Goal: Task Accomplishment & Management: Complete application form

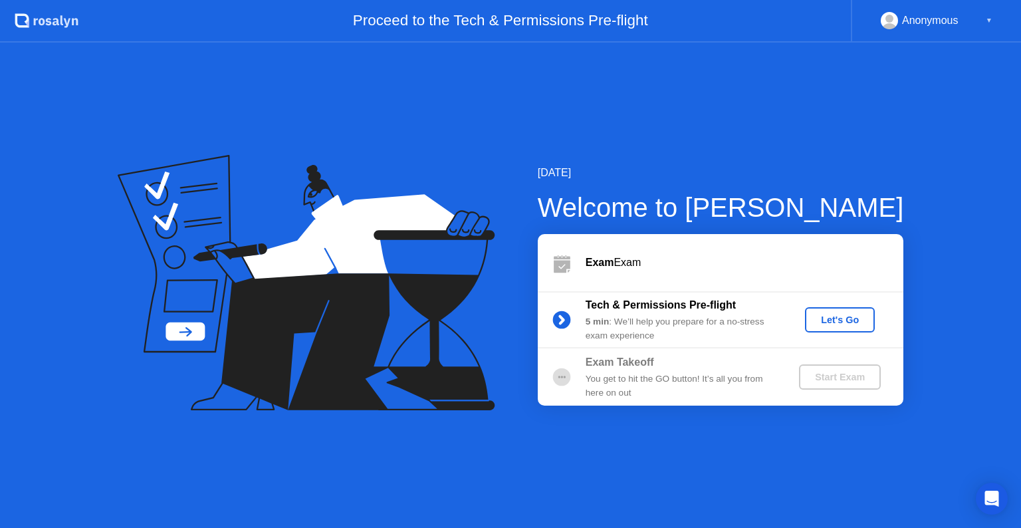
click at [852, 324] on div "Let's Go" at bounding box center [839, 319] width 59 height 11
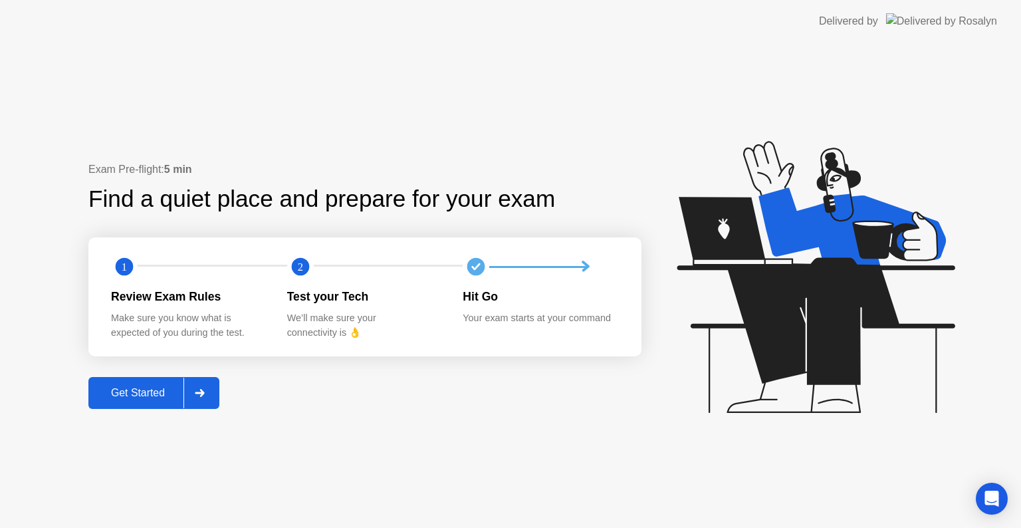
click at [158, 401] on button "Get Started" at bounding box center [153, 393] width 131 height 32
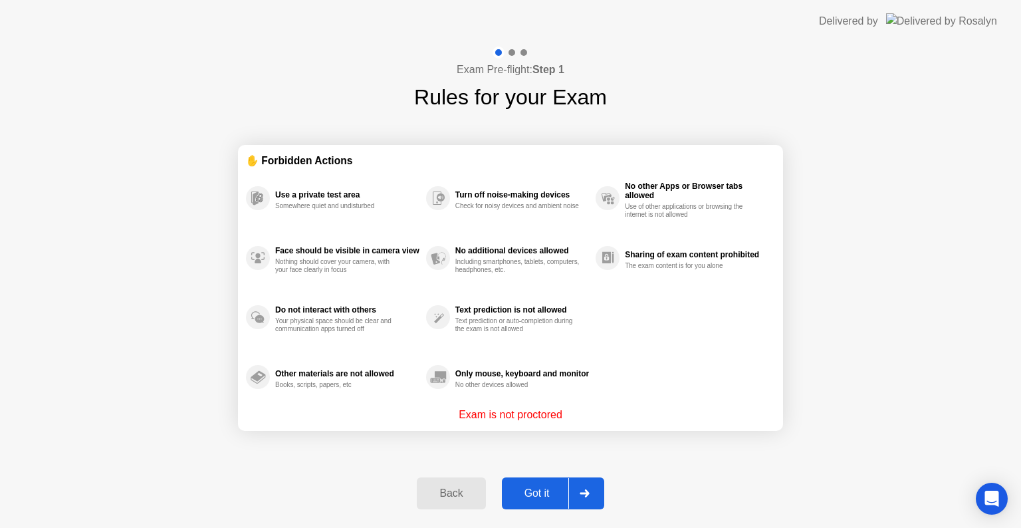
click at [526, 499] on div "Got it" at bounding box center [537, 493] width 62 height 12
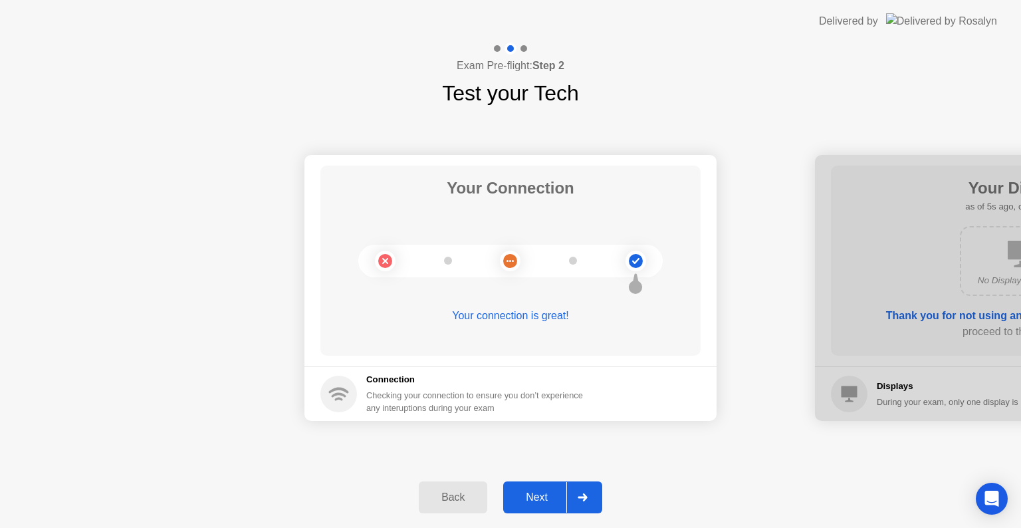
click at [534, 513] on div "Back Next" at bounding box center [510, 497] width 1021 height 61
click at [536, 508] on button "Next" at bounding box center [552, 497] width 99 height 32
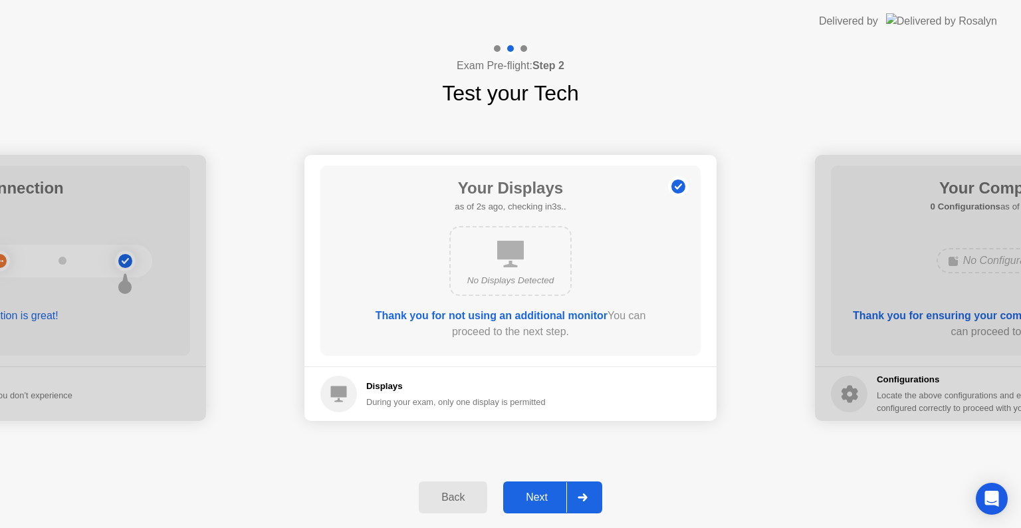
click at [536, 491] on div "Next" at bounding box center [536, 497] width 59 height 12
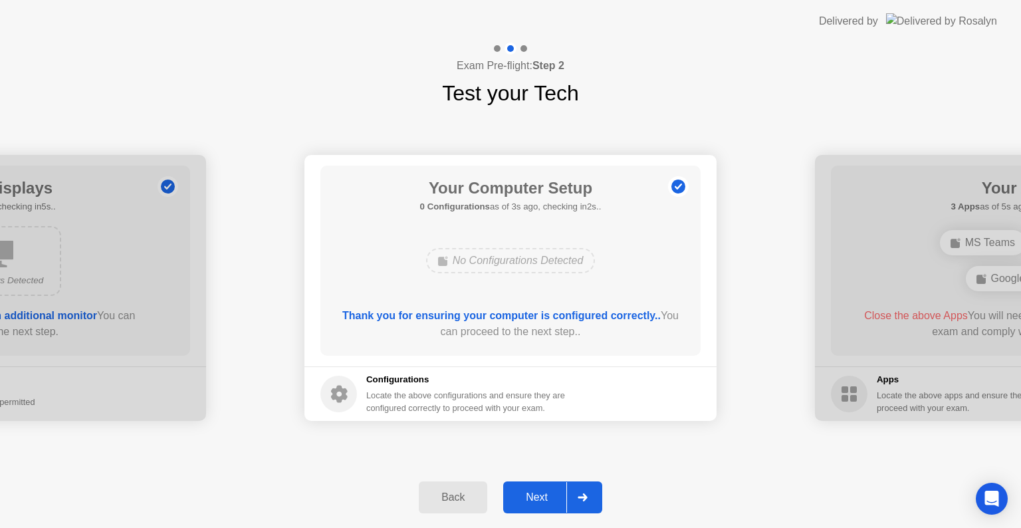
click at [546, 485] on button "Next" at bounding box center [552, 497] width 99 height 32
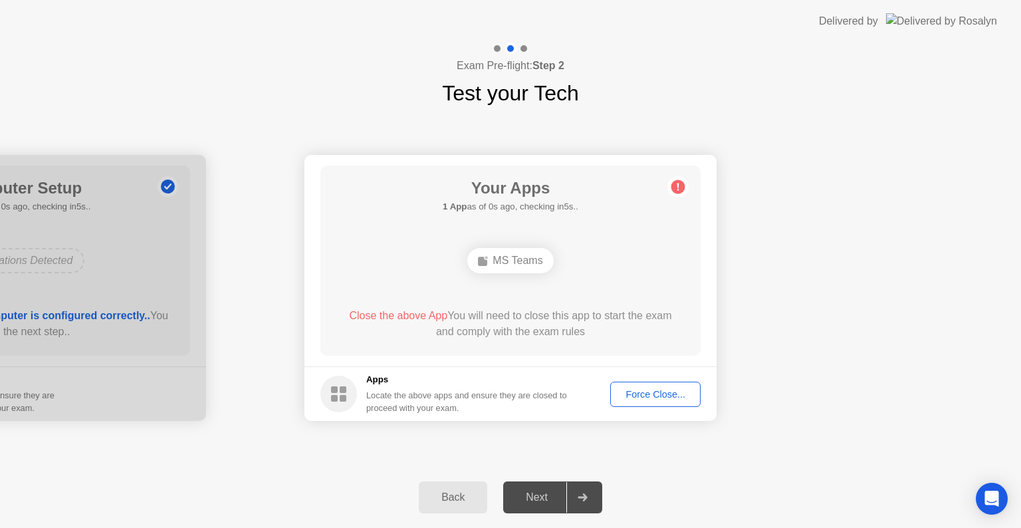
click at [568, 384] on h5 "Apps" at bounding box center [466, 379] width 201 height 13
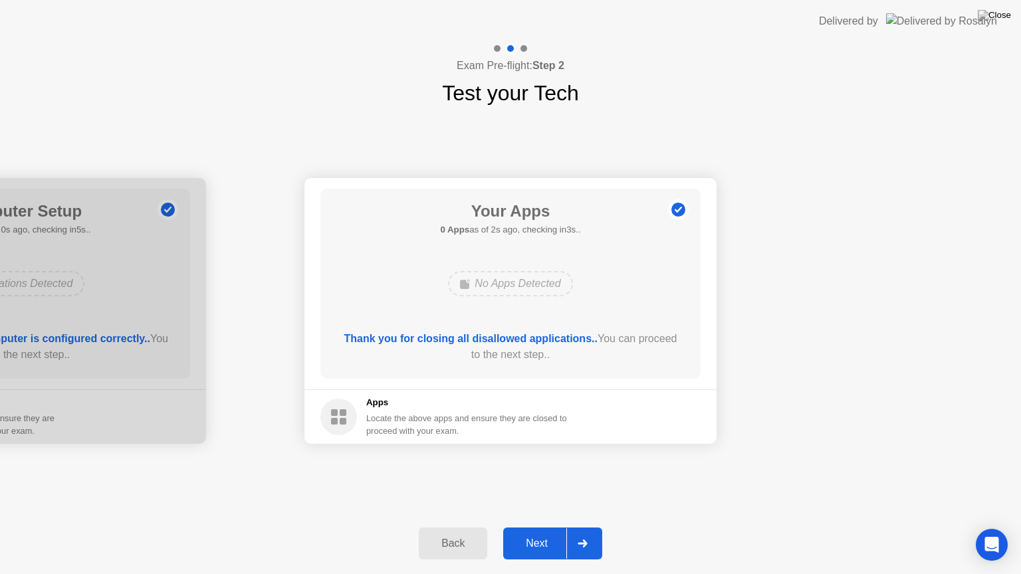
click at [529, 527] on div "Next" at bounding box center [536, 544] width 59 height 12
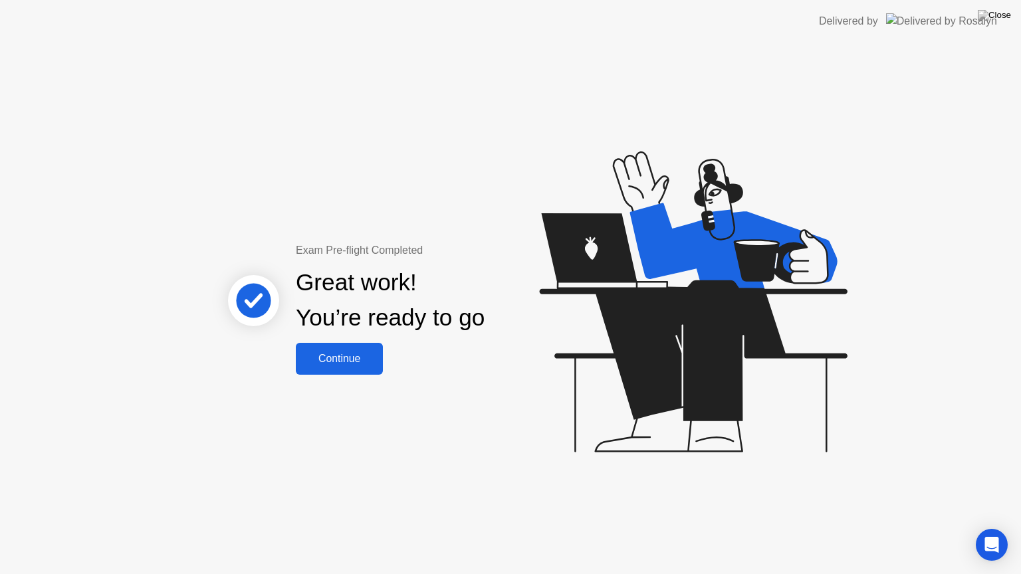
click at [354, 353] on div "Continue" at bounding box center [339, 359] width 79 height 12
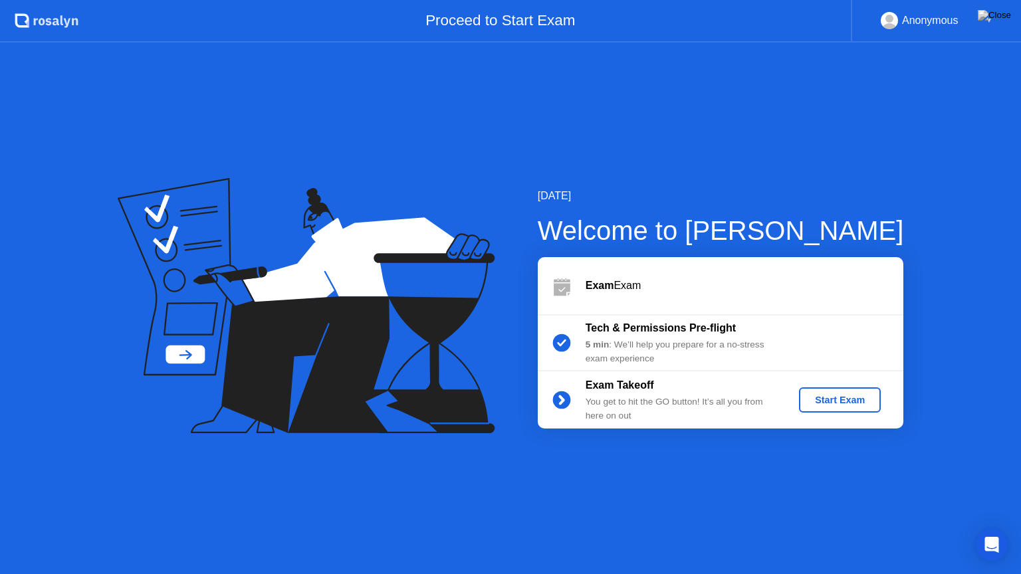
click at [850, 403] on div "Start Exam" at bounding box center [839, 400] width 71 height 11
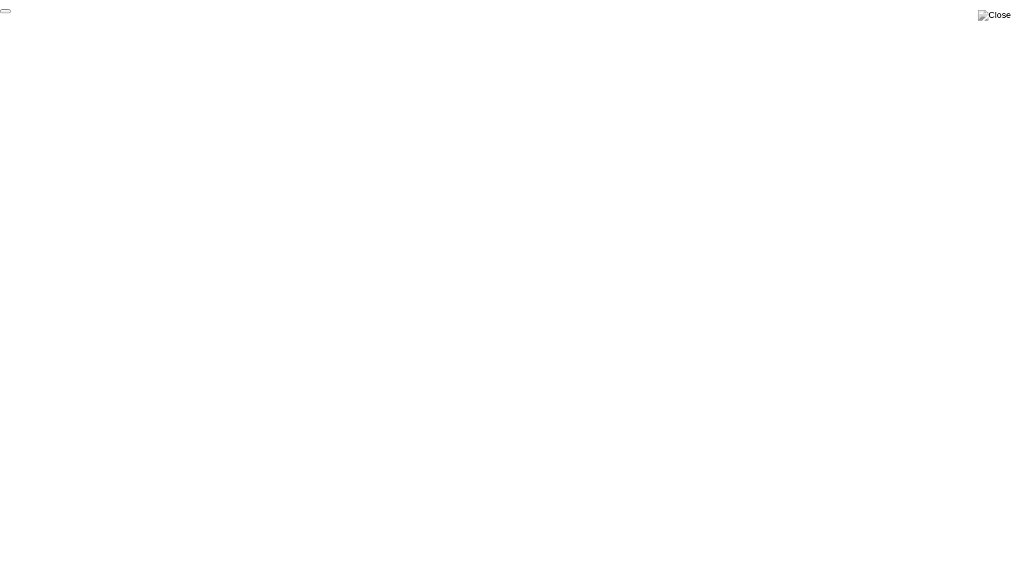
click at [11, 13] on button "End Proctoring Session" at bounding box center [5, 11] width 11 height 4
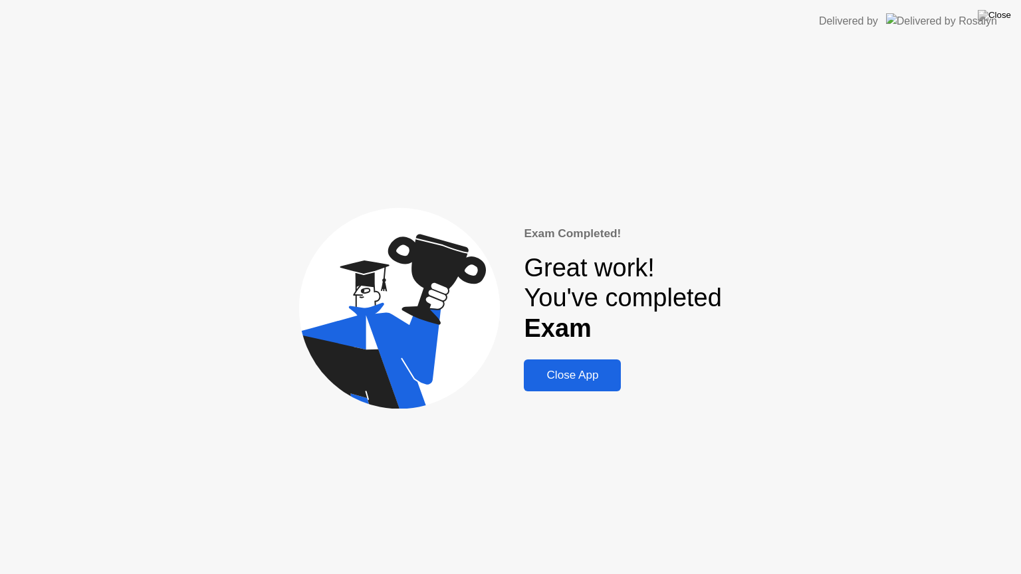
click at [584, 376] on div "Close App" at bounding box center [572, 375] width 89 height 13
